Goal: Transaction & Acquisition: Obtain resource

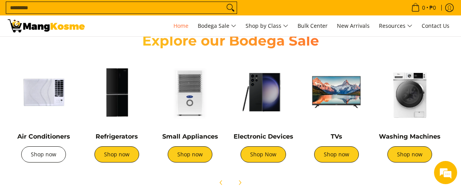
click at [45, 157] on link "Shop now" at bounding box center [43, 154] width 45 height 16
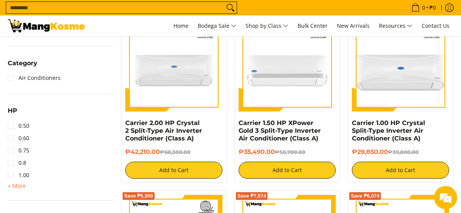
scroll to position [347, 0]
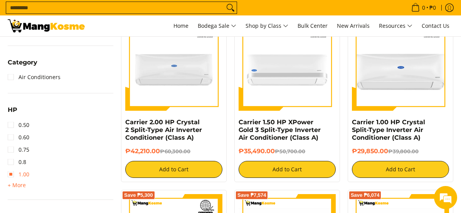
click at [20, 173] on link "1.00" at bounding box center [19, 174] width 22 height 12
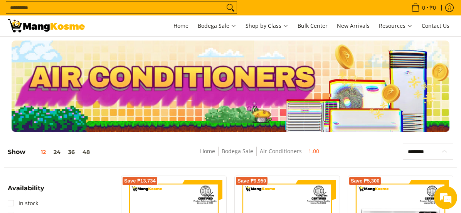
click at [423, 150] on select "**********" at bounding box center [427, 151] width 50 height 16
select select "**********"
click at [402, 143] on select "**********" at bounding box center [427, 151] width 50 height 16
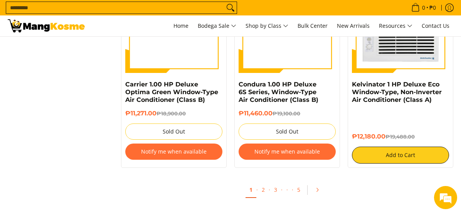
scroll to position [838, 0]
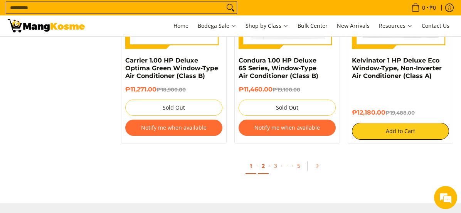
click at [264, 166] on link "2" at bounding box center [263, 166] width 11 height 16
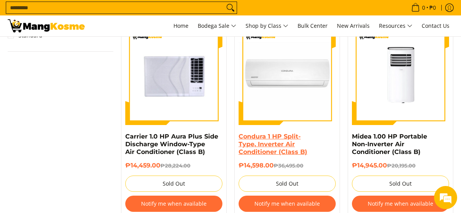
scroll to position [809, 0]
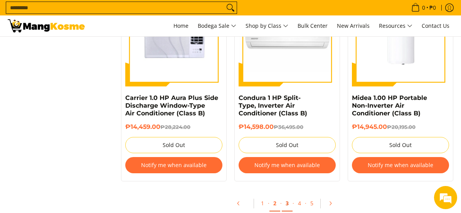
click at [285, 201] on link "3" at bounding box center [287, 203] width 11 height 16
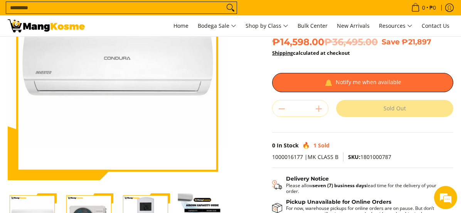
scroll to position [77, 0]
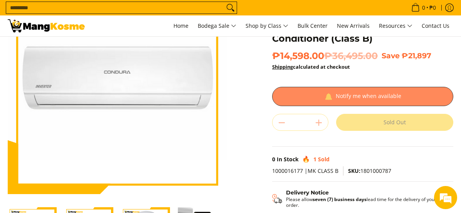
click at [320, 102] on div at bounding box center [362, 96] width 181 height 19
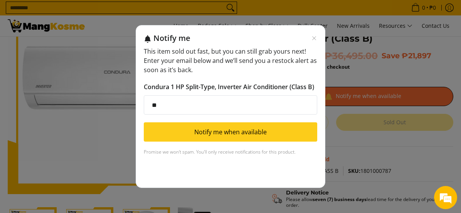
type input "**********"
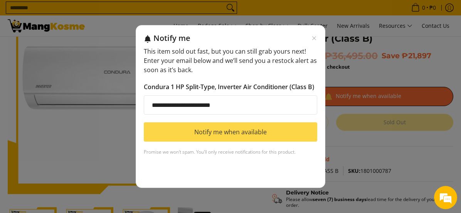
click at [233, 133] on button "Notify me when available" at bounding box center [230, 131] width 173 height 19
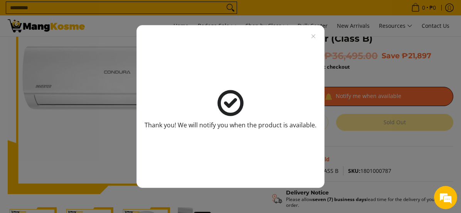
click at [369, 70] on div "Thank you! We will notify you when the product is available." at bounding box center [230, 106] width 461 height 213
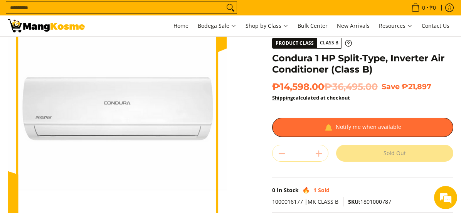
scroll to position [116, 0]
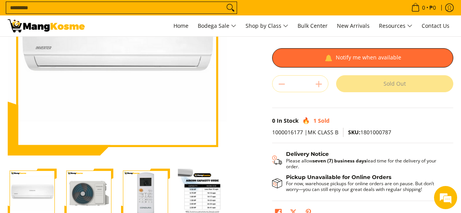
click at [289, 134] on span "1000016177 |MK CLASS B" at bounding box center [305, 131] width 66 height 7
drag, startPoint x: 289, startPoint y: 134, endPoint x: 302, endPoint y: 131, distance: 13.3
click at [302, 131] on span "1000016177 |MK CLASS B" at bounding box center [305, 131] width 66 height 7
drag, startPoint x: 302, startPoint y: 132, endPoint x: 273, endPoint y: 132, distance: 28.9
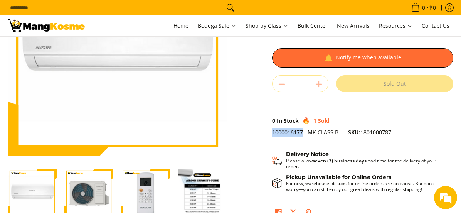
click at [273, 132] on span "1000016177 |MK CLASS B" at bounding box center [305, 131] width 66 height 7
copy span "1000016177"
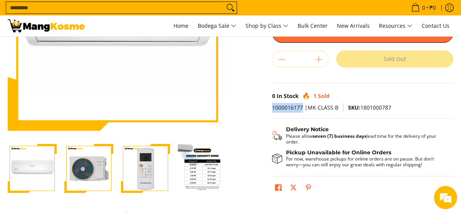
scroll to position [154, 0]
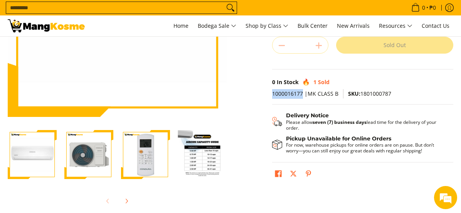
click at [210, 140] on img "Condura 1 HP Split-Type, Inverter Air Conditioner (Class B)-4" at bounding box center [202, 154] width 49 height 49
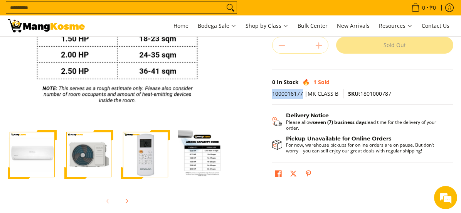
click at [140, 153] on img "Condura 1 HP Split-Type, Inverter Air Conditioner (Class B)-3" at bounding box center [145, 154] width 49 height 49
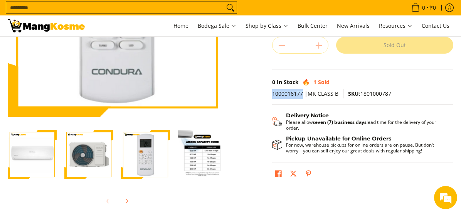
click at [221, 158] on img "Condura 1 HP Split-Type, Inverter Air Conditioner (Class B)-4" at bounding box center [202, 154] width 49 height 49
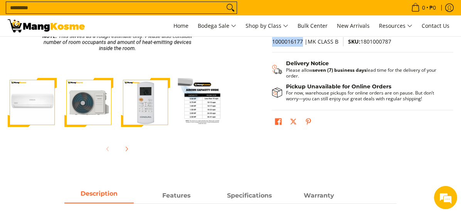
scroll to position [193, 0]
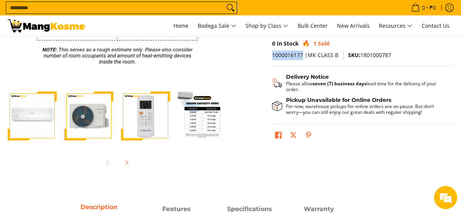
click at [140, 112] on img "Condura 1 HP Split-Type, Inverter Air Conditioner (Class B)-3" at bounding box center [145, 115] width 49 height 49
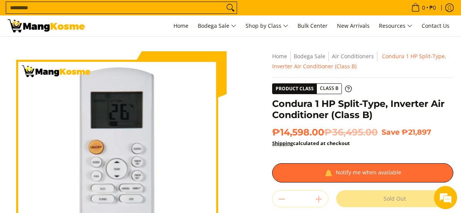
scroll to position [0, 0]
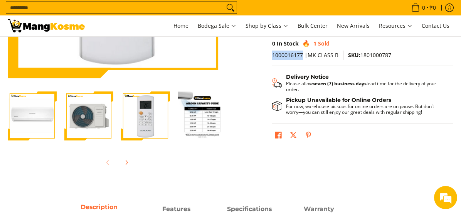
click at [87, 119] on img "Condura 1 HP Split-Type, Inverter Air Conditioner (Class B)-2" at bounding box center [88, 115] width 49 height 49
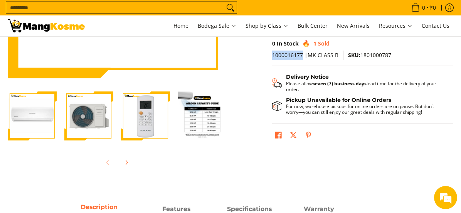
click at [27, 117] on img "Condura 1 HP Split-Type, Inverter Air Conditioner (Class B)-1" at bounding box center [32, 115] width 49 height 49
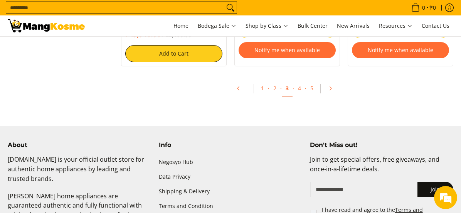
scroll to position [924, 0]
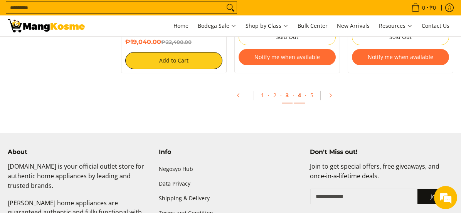
click at [297, 100] on link "4" at bounding box center [299, 95] width 11 height 16
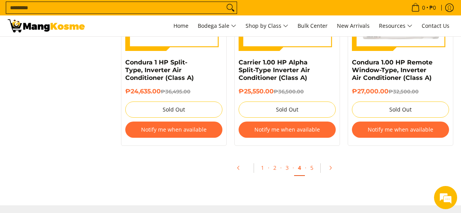
scroll to position [847, 0]
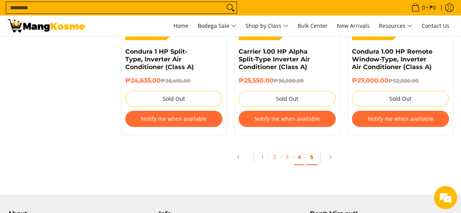
click at [313, 159] on link "5" at bounding box center [311, 157] width 11 height 16
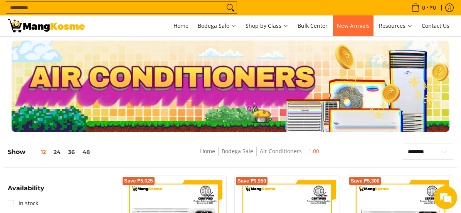
click at [356, 30] on link "New Arrivals" at bounding box center [353, 25] width 40 height 21
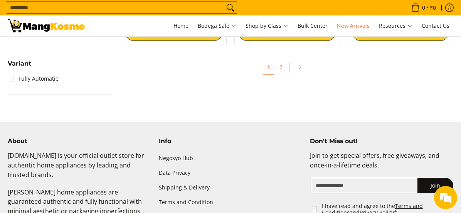
scroll to position [847, 0]
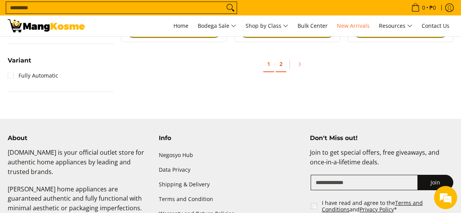
click at [285, 64] on link "2" at bounding box center [280, 64] width 11 height 16
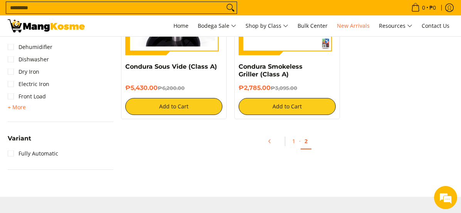
scroll to position [770, 0]
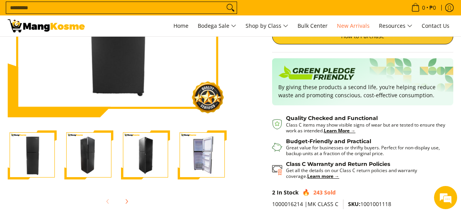
scroll to position [154, 0]
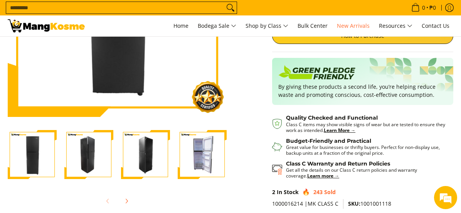
click at [105, 152] on img "Condura 8.4 Cu. Ft. Negosyo Inverter Refrigerator, Midnight Sapphire CTD85MNI (…" at bounding box center [88, 154] width 49 height 49
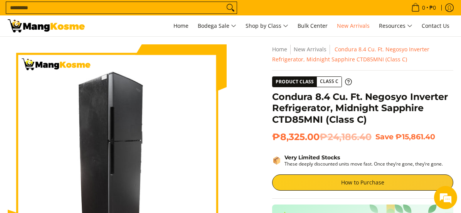
scroll to position [0, 0]
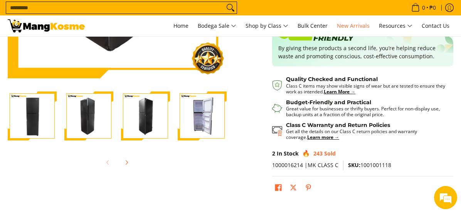
click at [155, 131] on img "Condura 8.4 Cu. Ft. Negosyo Inverter Refrigerator, Midnight Sapphire CTD85MNI (…" at bounding box center [145, 115] width 49 height 49
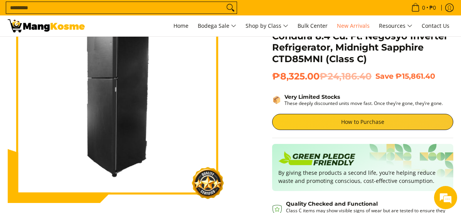
scroll to position [154, 0]
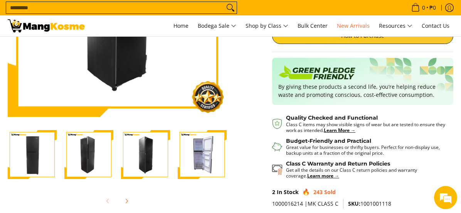
click at [218, 148] on img "Condura 8.4 Cu. Ft. Negosyo Inverter Refrigerator, Midnight Sapphire CTD85MNI (…" at bounding box center [202, 154] width 49 height 49
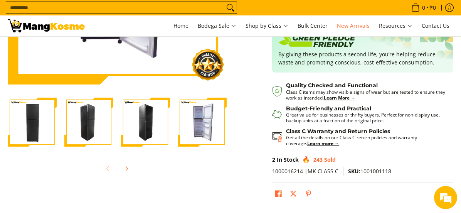
scroll to position [193, 0]
